Goal: Task Accomplishment & Management: Use online tool/utility

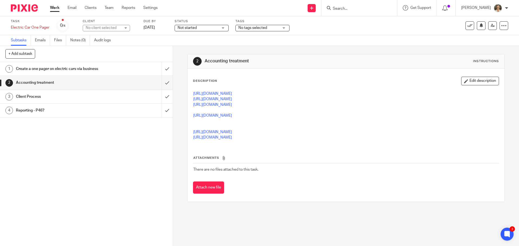
click at [349, 9] on input "Search" at bounding box center [356, 8] width 49 height 5
click at [463, 139] on p "[URL][DOMAIN_NAME]" at bounding box center [345, 137] width 305 height 5
click at [78, 69] on h1 "Create a one pager on electric cars via business" at bounding box center [62, 69] width 93 height 8
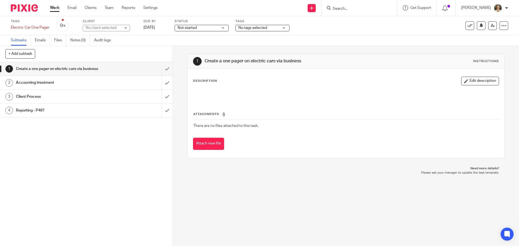
click at [359, 8] on input "Search" at bounding box center [356, 8] width 49 height 5
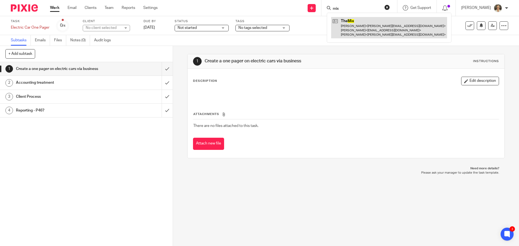
type input "mix"
click at [357, 33] on link at bounding box center [389, 27] width 116 height 21
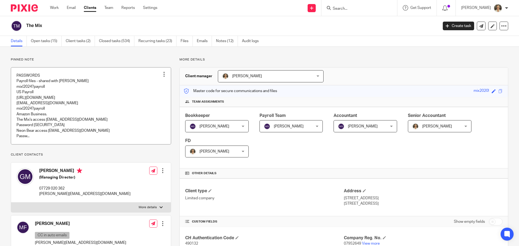
click at [58, 110] on link at bounding box center [91, 106] width 160 height 77
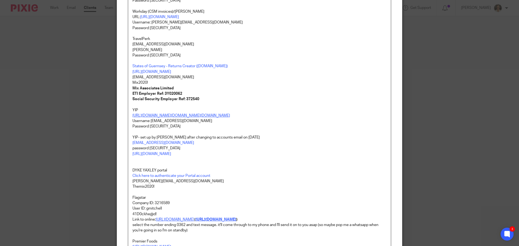
scroll to position [432, 0]
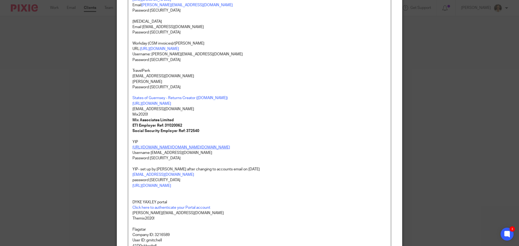
click at [176, 149] on link "https://yipclients.b2clogin.com/yipclients.onmicrosoft.com/b2c_1_yip_services/o…" at bounding box center [181, 148] width 98 height 4
click at [162, 187] on link "https://yipclients.b2clogin.com/yipclients.onmicrosoft.com/b2c_1_yip_services/o…" at bounding box center [180, 185] width 95 height 5
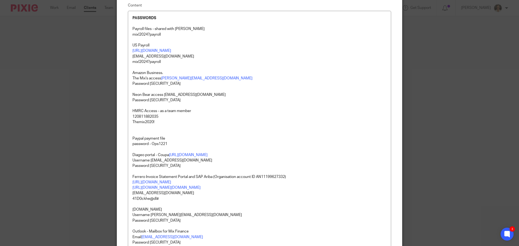
scroll to position [0, 0]
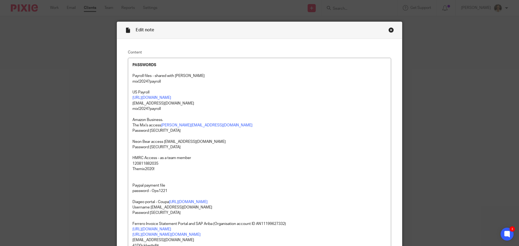
click at [388, 30] on div "Close this dialog window" at bounding box center [390, 29] width 5 height 5
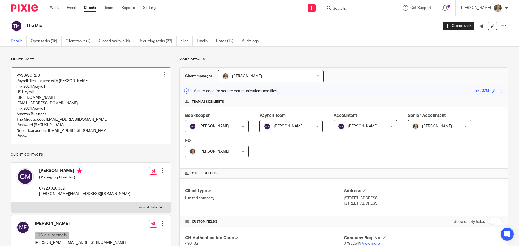
click at [46, 98] on link at bounding box center [91, 106] width 160 height 77
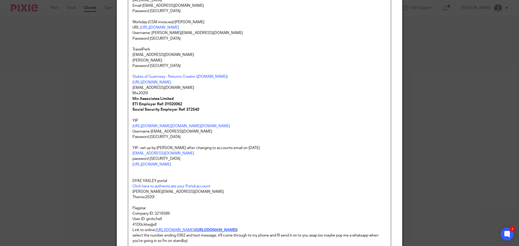
scroll to position [381, 0]
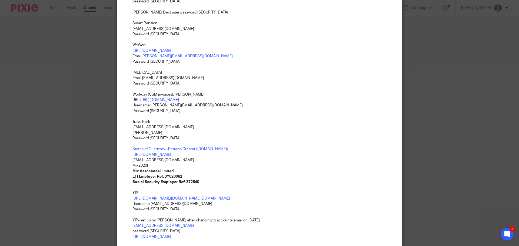
click at [138, 163] on p "accounts@neon-bear.co.uk" at bounding box center [259, 159] width 254 height 5
click at [143, 157] on link "https://rc.gov.gg/" at bounding box center [151, 155] width 39 height 4
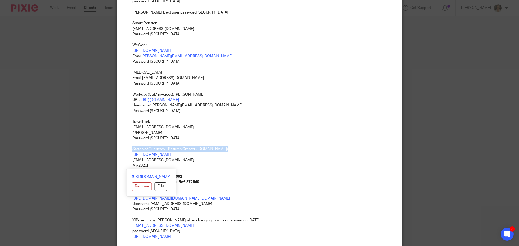
click at [153, 176] on link "https://rc.gov.gg/" at bounding box center [151, 176] width 39 height 5
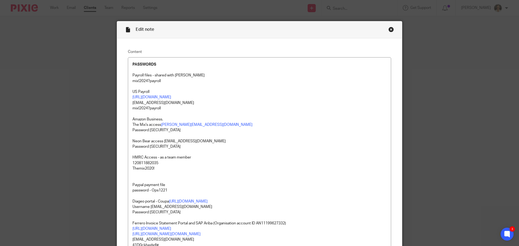
scroll to position [0, 0]
click at [388, 29] on div "Close this dialog window" at bounding box center [390, 29] width 5 height 5
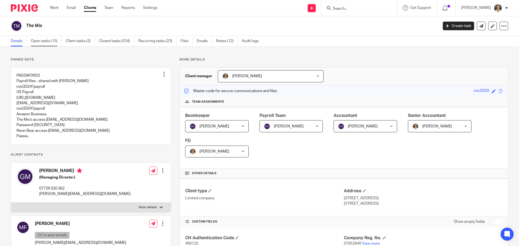
click at [41, 40] on link "Open tasks (15)" at bounding box center [46, 41] width 31 height 11
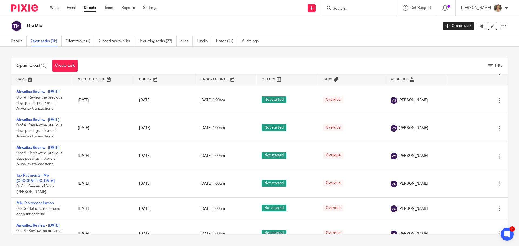
scroll to position [12, 0]
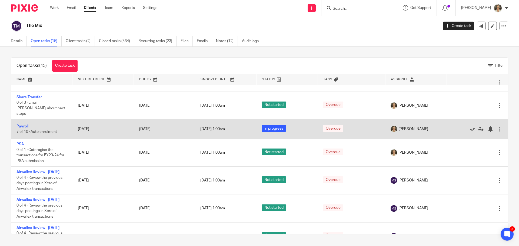
click at [26, 125] on link "Payroll" at bounding box center [22, 127] width 12 height 4
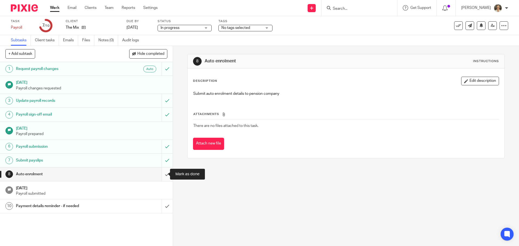
click at [161, 174] on input "submit" at bounding box center [86, 174] width 173 height 14
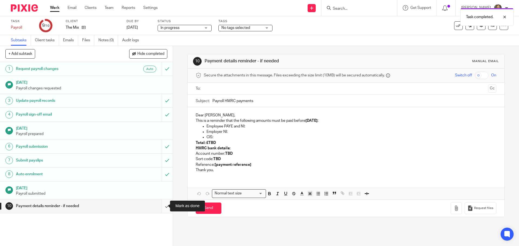
click at [162, 205] on input "submit" at bounding box center [86, 206] width 173 height 14
